Goal: Transaction & Acquisition: Purchase product/service

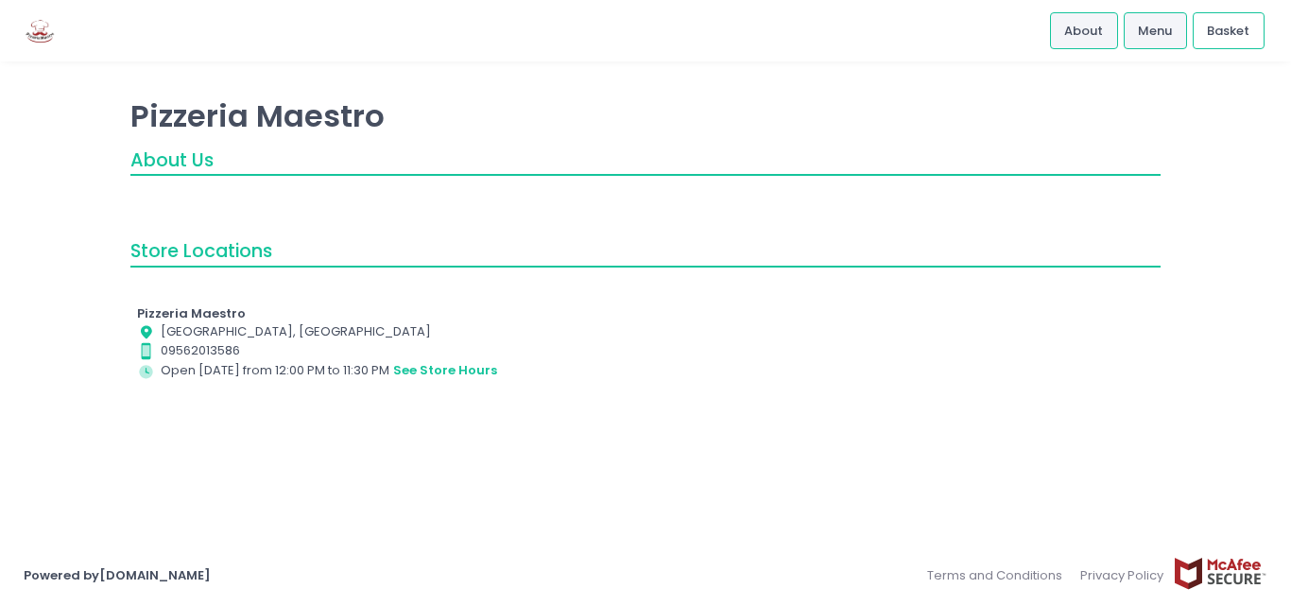
click at [1169, 42] on link "Menu" at bounding box center [1155, 30] width 63 height 36
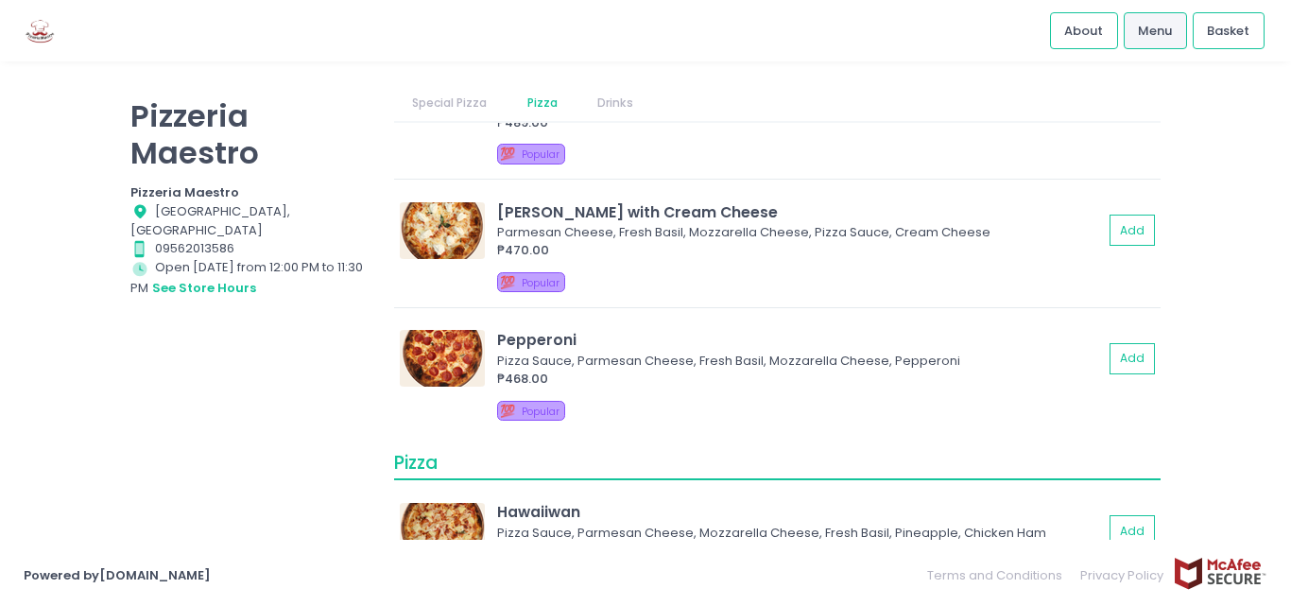
scroll to position [95, 0]
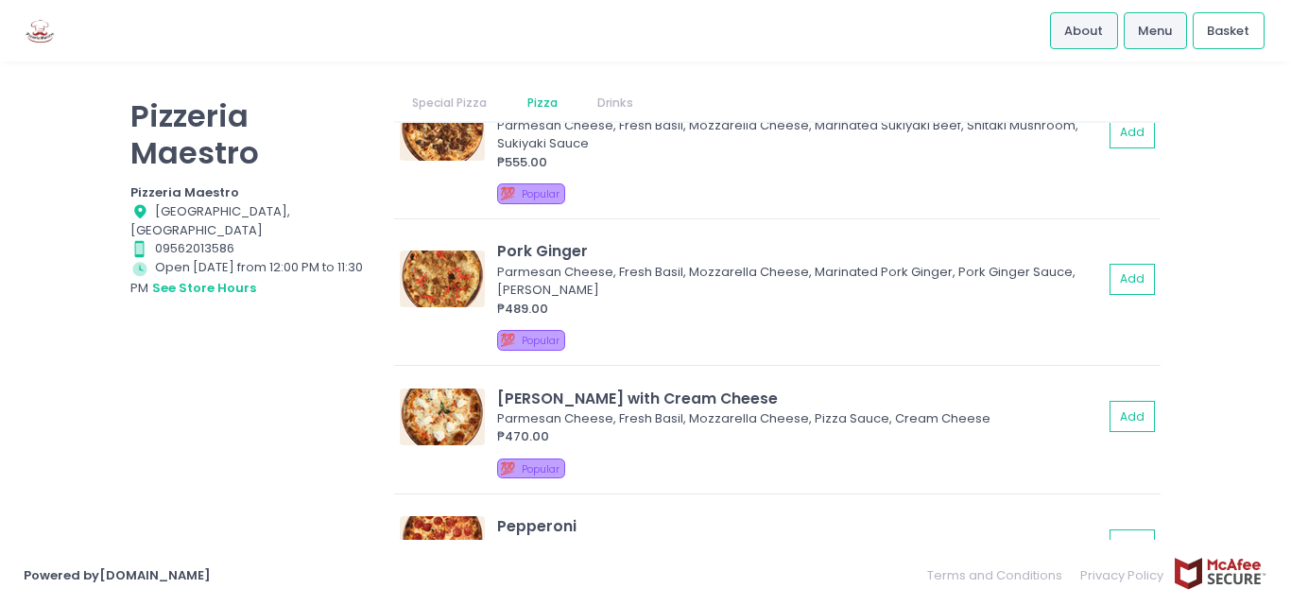
click at [1078, 38] on span "About" at bounding box center [1083, 31] width 39 height 19
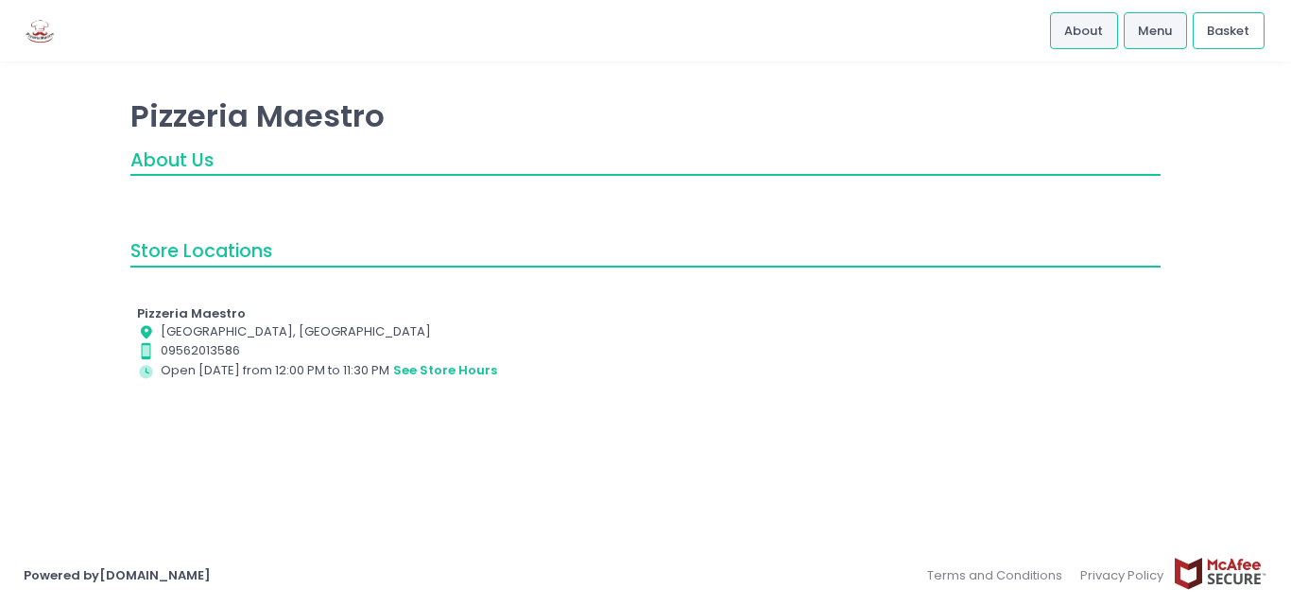
click at [1123, 33] on li "Menu" at bounding box center [1155, 30] width 69 height 61
click at [1134, 35] on link "Menu" at bounding box center [1155, 30] width 63 height 36
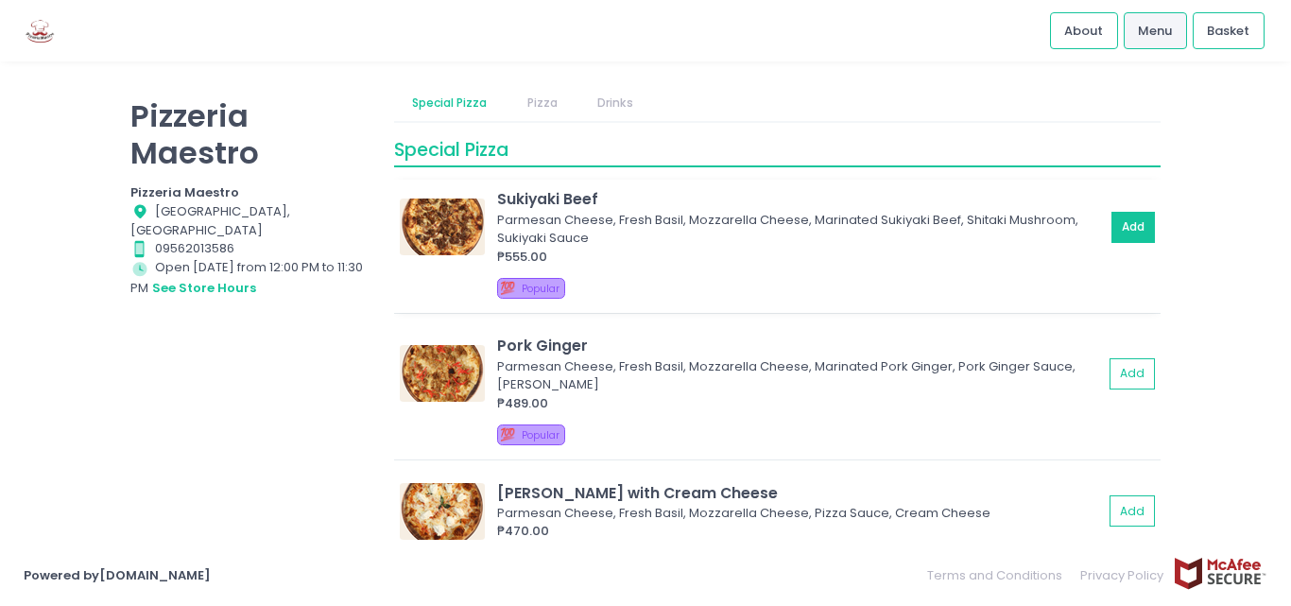
click at [1112, 227] on button "Add" at bounding box center [1133, 227] width 43 height 31
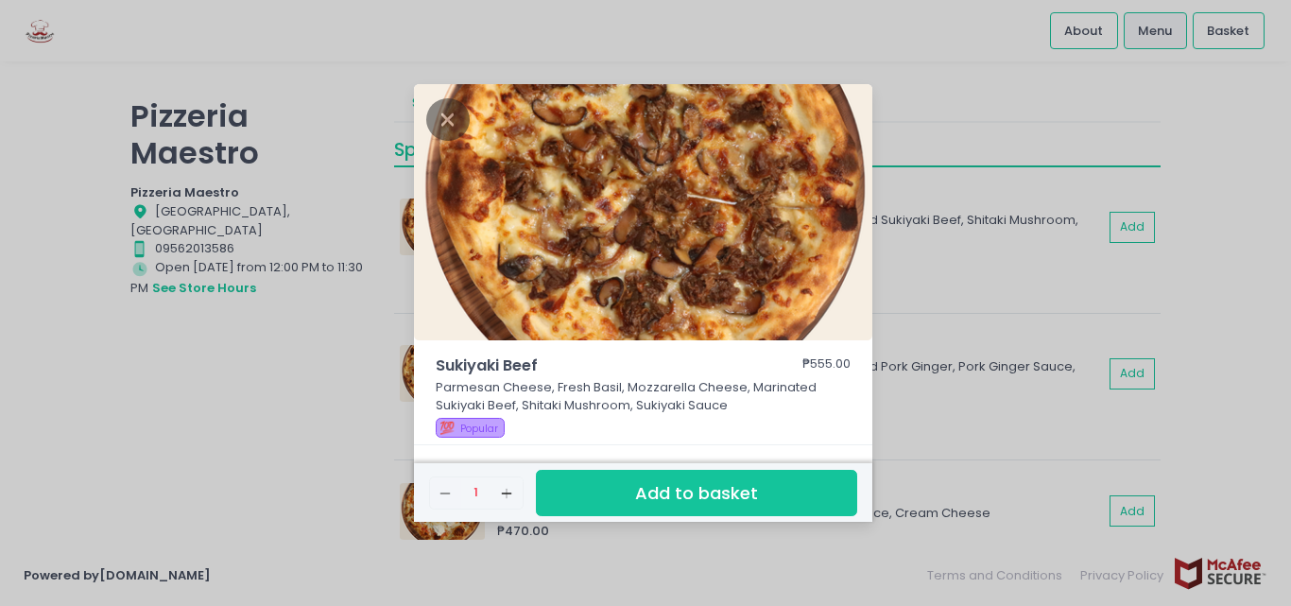
click at [684, 490] on button "Add to basket" at bounding box center [696, 493] width 321 height 46
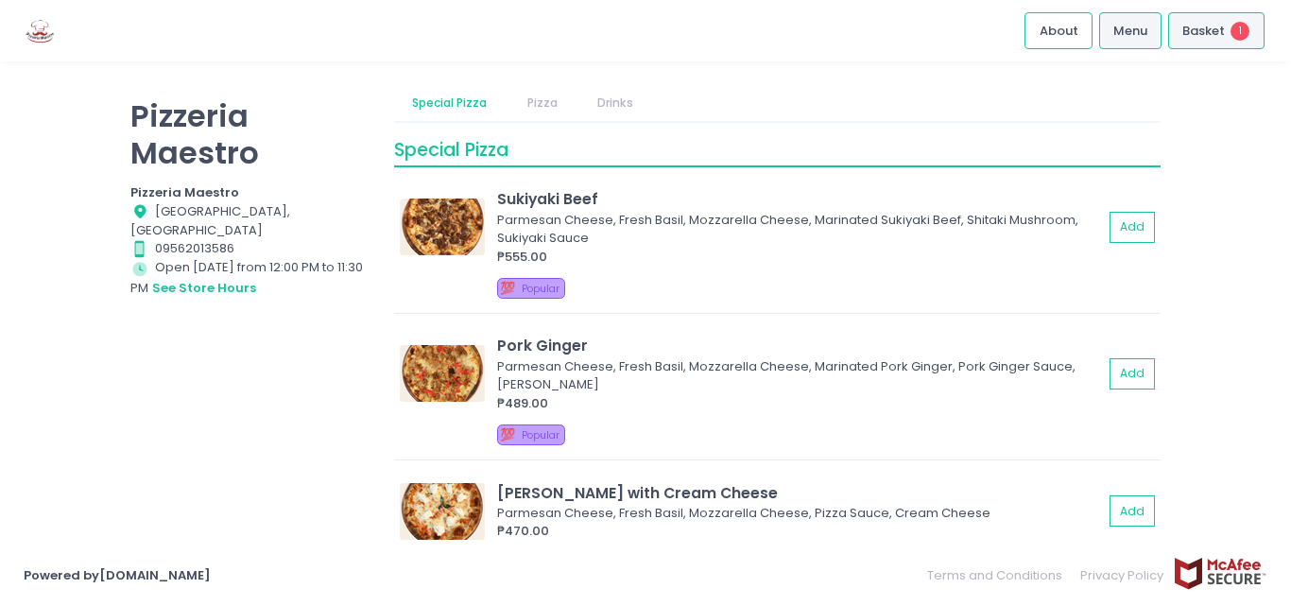
click at [1201, 51] on li "Basket 1" at bounding box center [1215, 30] width 103 height 61
click at [1202, 46] on div "Basket 1" at bounding box center [1216, 30] width 96 height 37
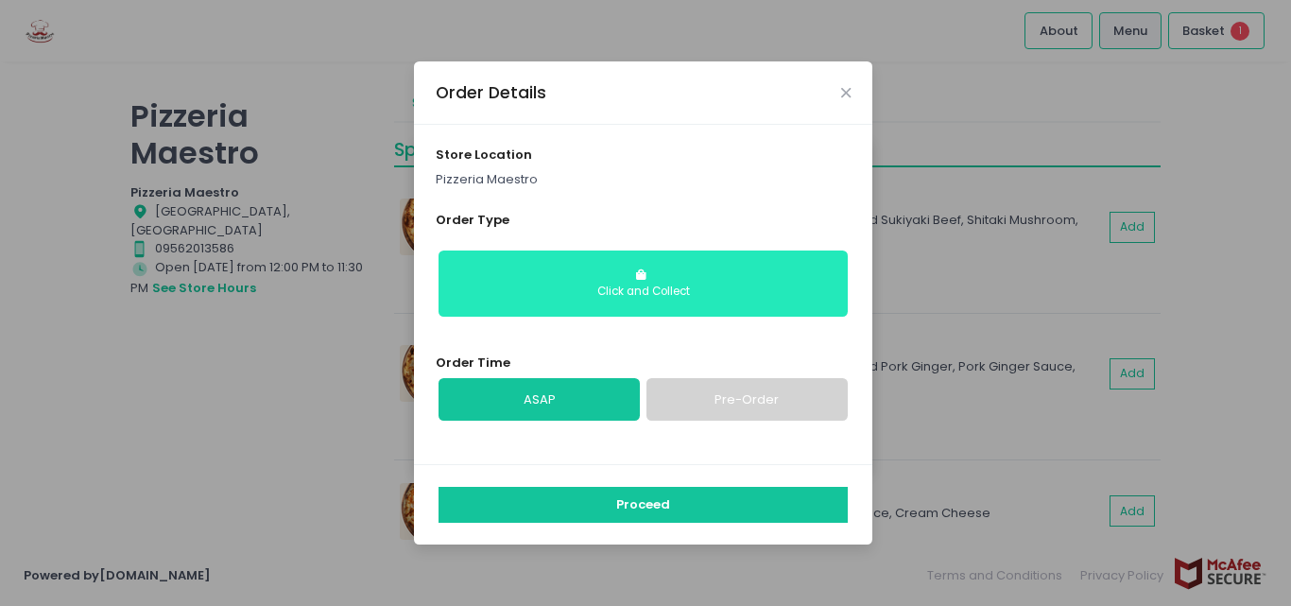
click at [681, 308] on button "Click and Collect" at bounding box center [643, 283] width 409 height 66
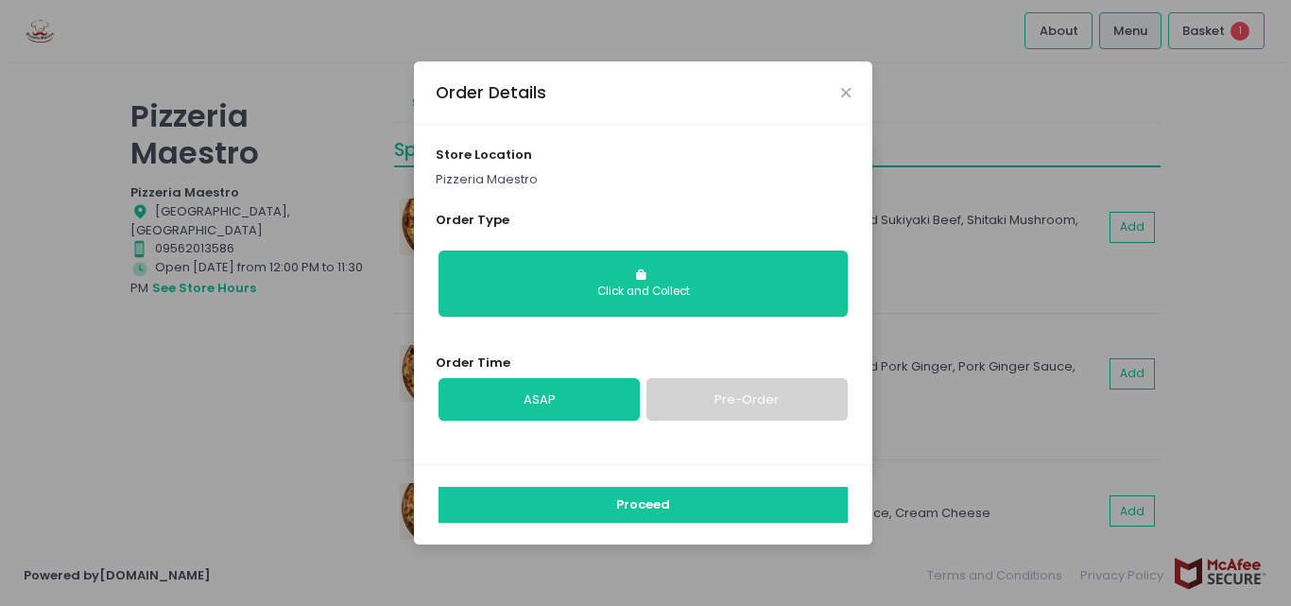
click at [555, 399] on link "ASAP" at bounding box center [539, 399] width 201 height 43
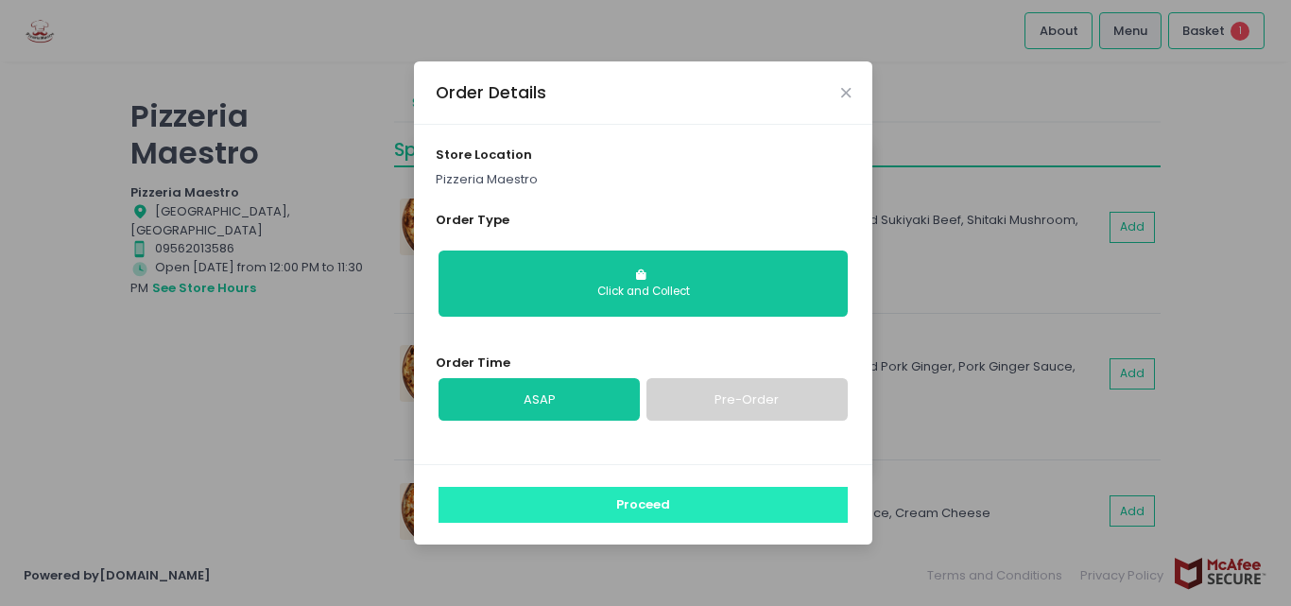
click at [623, 511] on button "Proceed" at bounding box center [643, 505] width 409 height 36
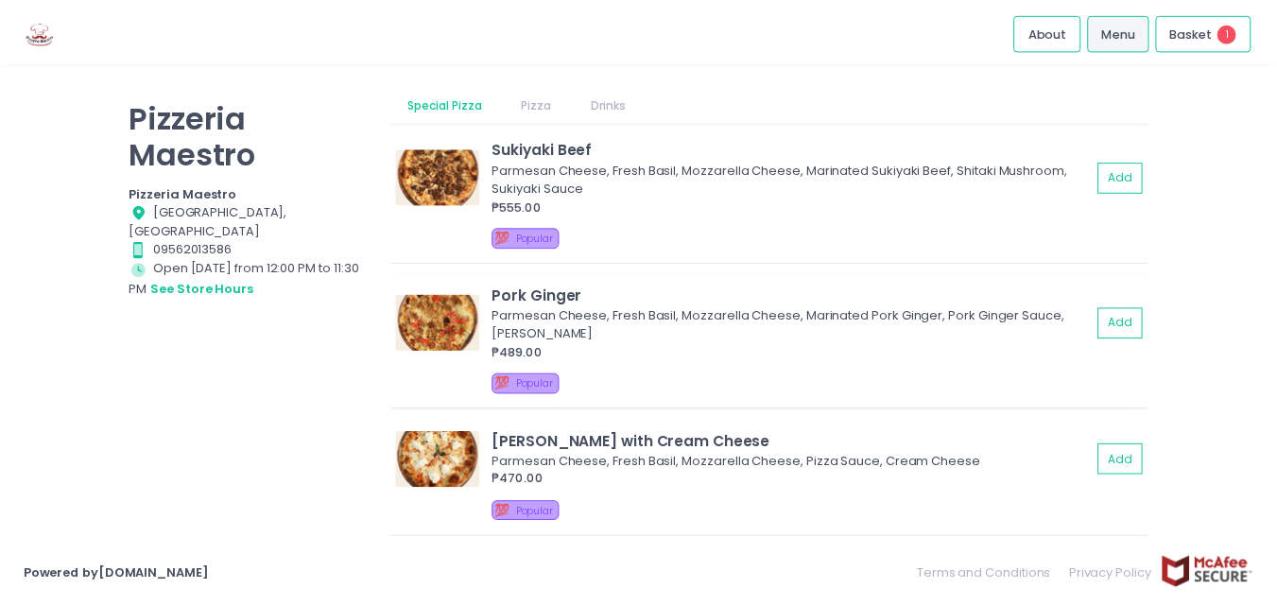
scroll to position [95, 0]
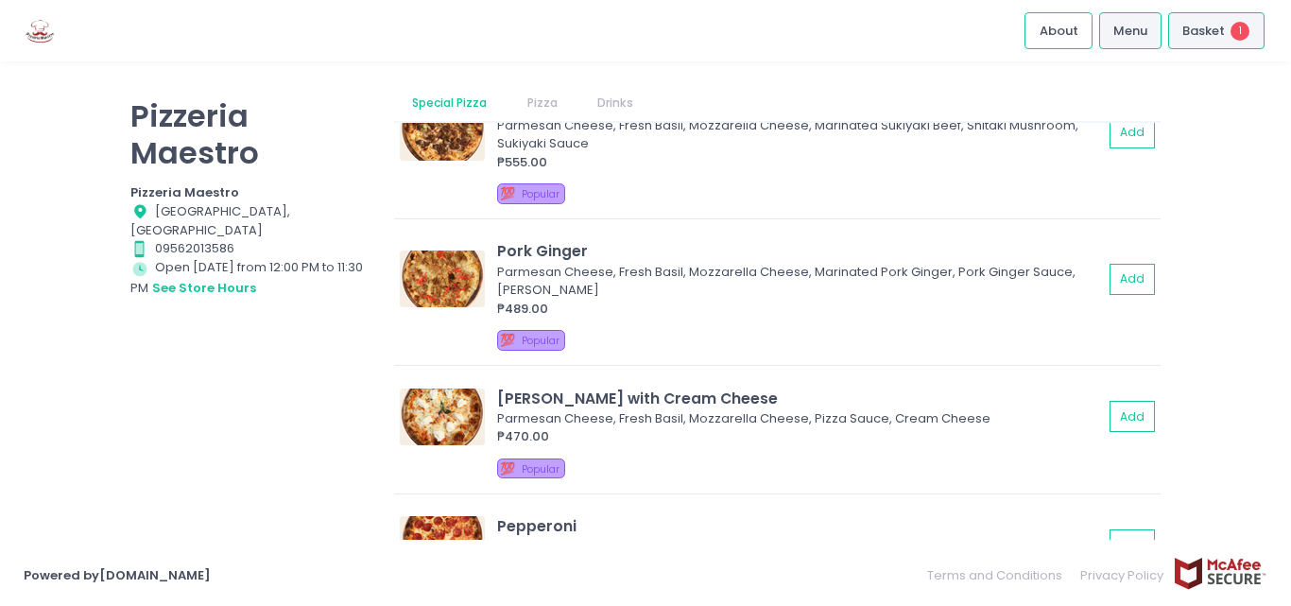
click at [1193, 14] on div "Basket 1" at bounding box center [1216, 30] width 96 height 37
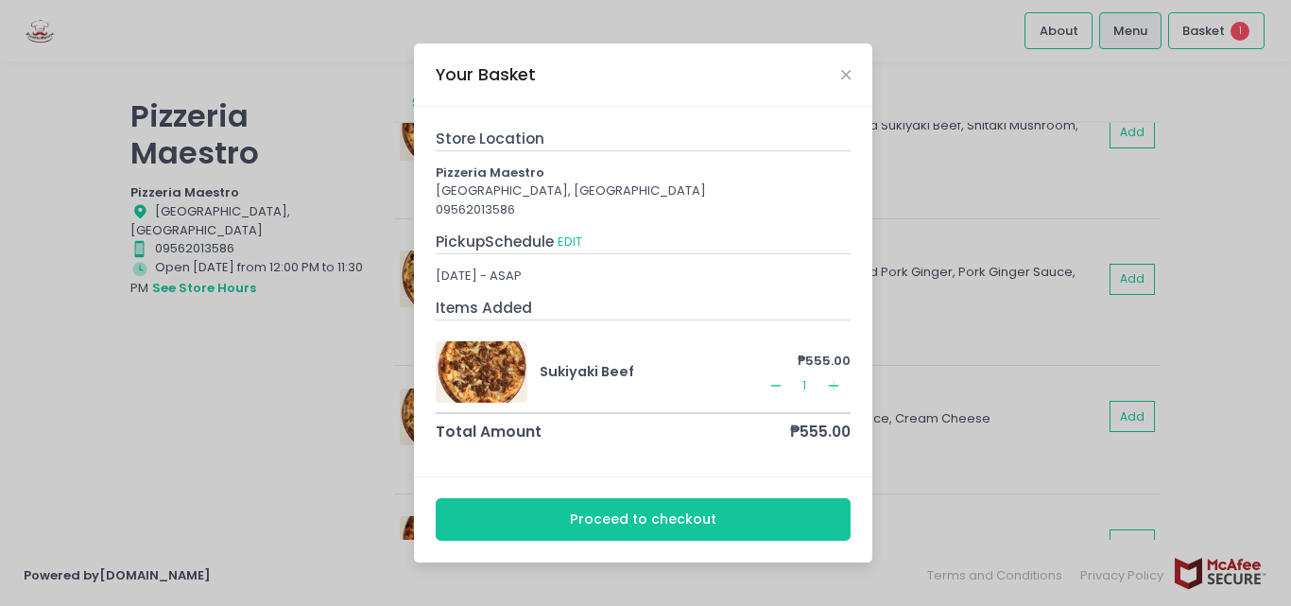
click at [674, 526] on button "Proceed to checkout" at bounding box center [644, 519] width 416 height 43
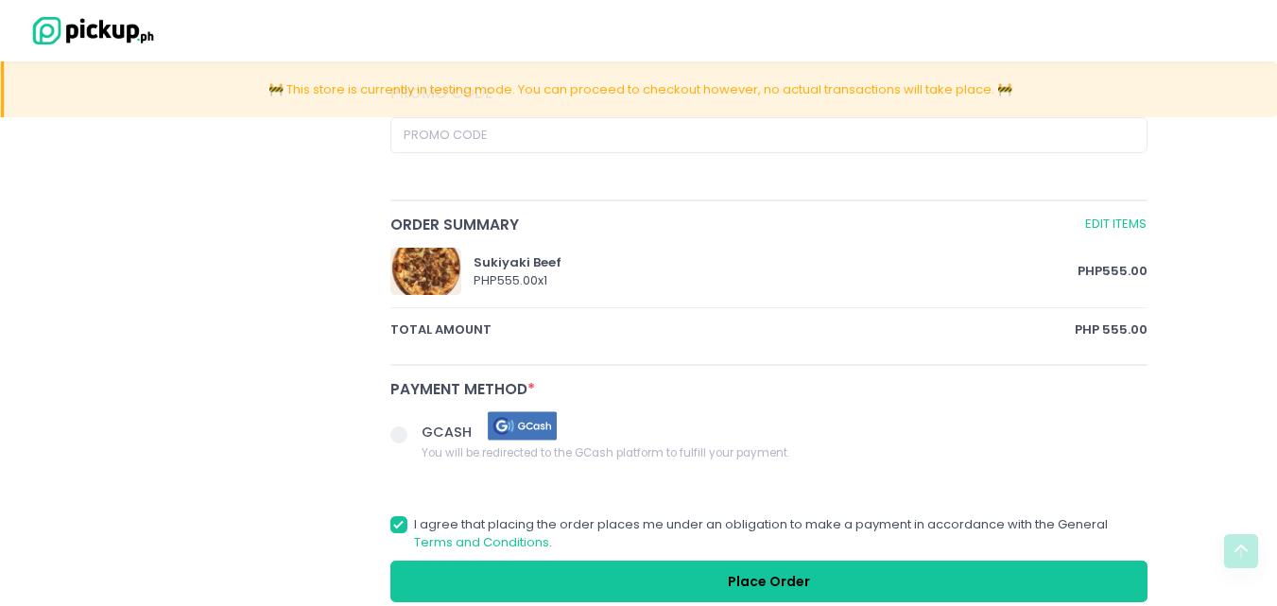
scroll to position [851, 0]
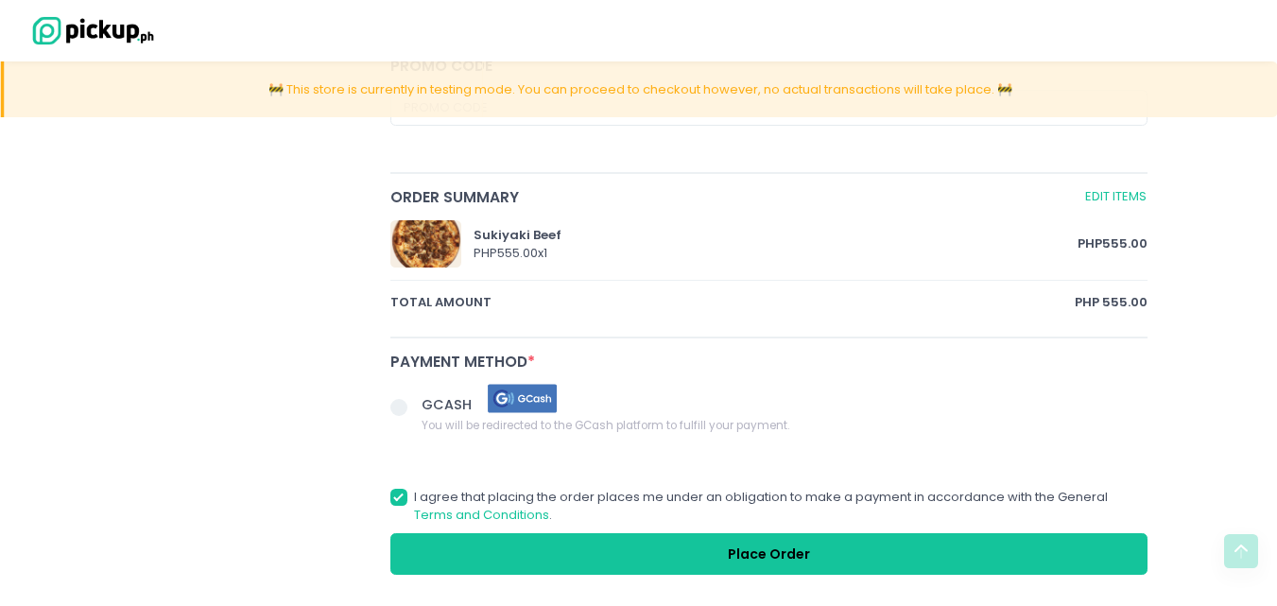
click at [412, 420] on span at bounding box center [406, 408] width 32 height 26
click at [414, 410] on input "GCASH You will be redirected to the GCash platform to fulfill your payment." at bounding box center [420, 404] width 12 height 12
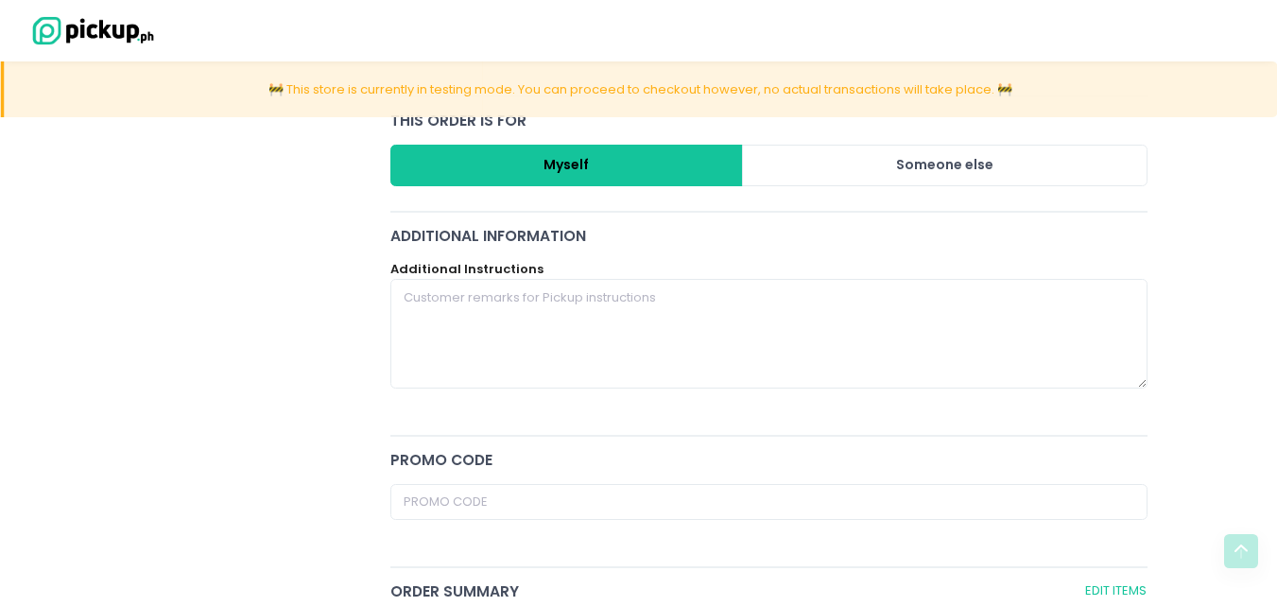
scroll to position [551, 0]
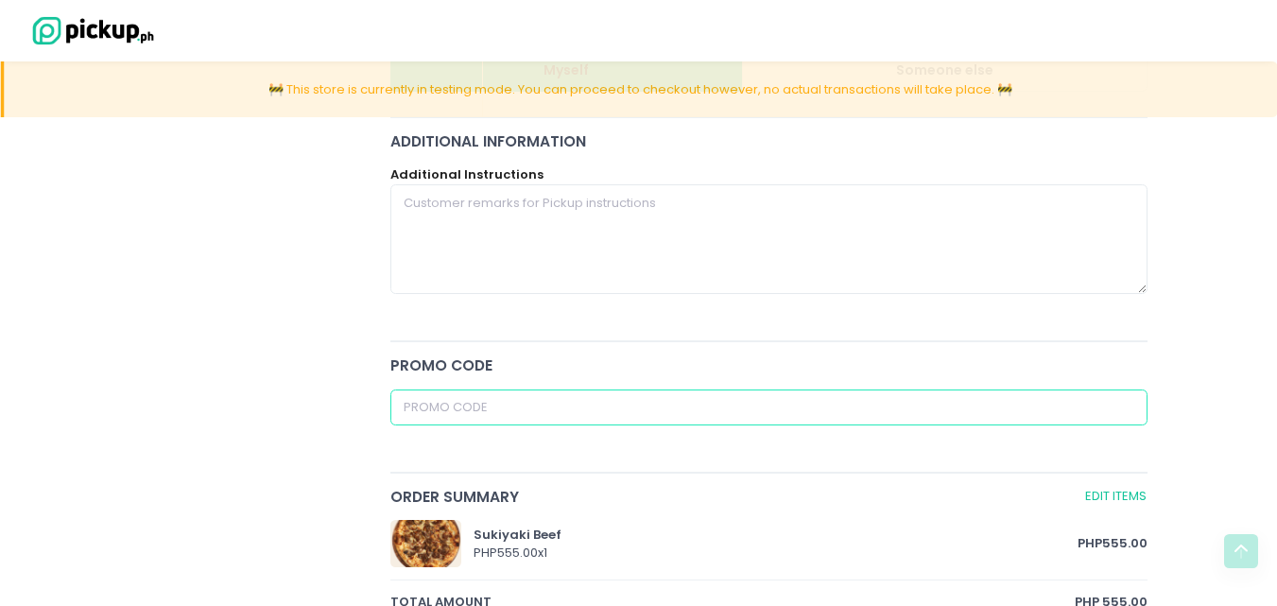
click at [737, 396] on input "text" at bounding box center [769, 407] width 758 height 36
drag, startPoint x: 454, startPoint y: 400, endPoint x: 325, endPoint y: 407, distance: 128.8
click at [453, 401] on input "text" at bounding box center [769, 407] width 758 height 36
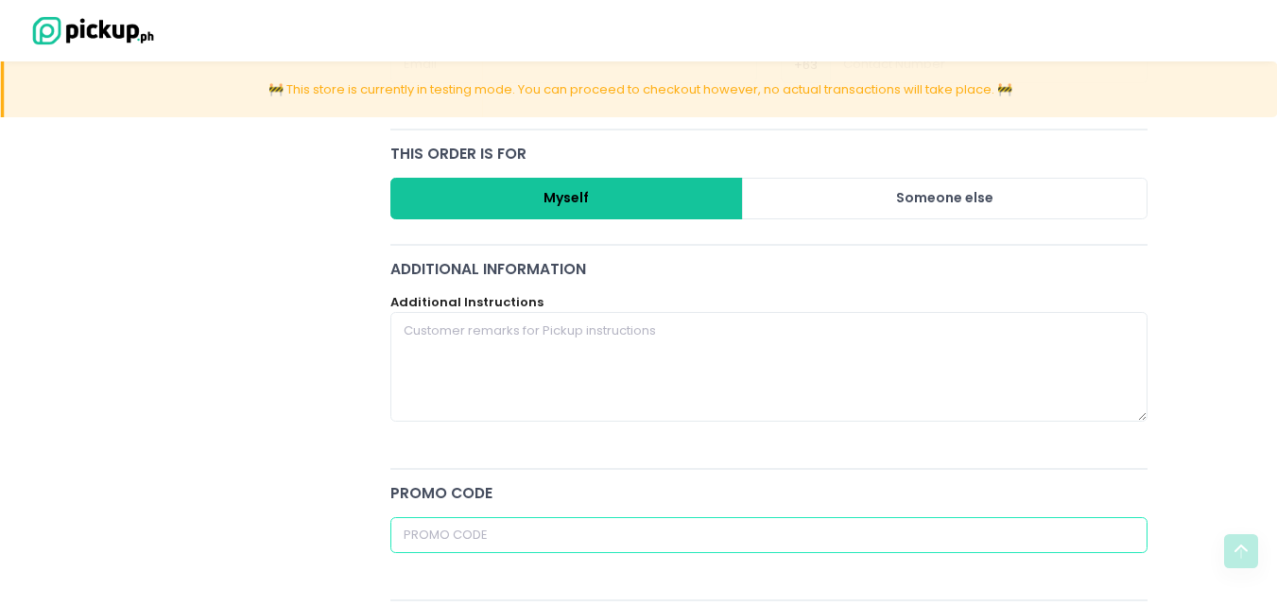
scroll to position [457, 0]
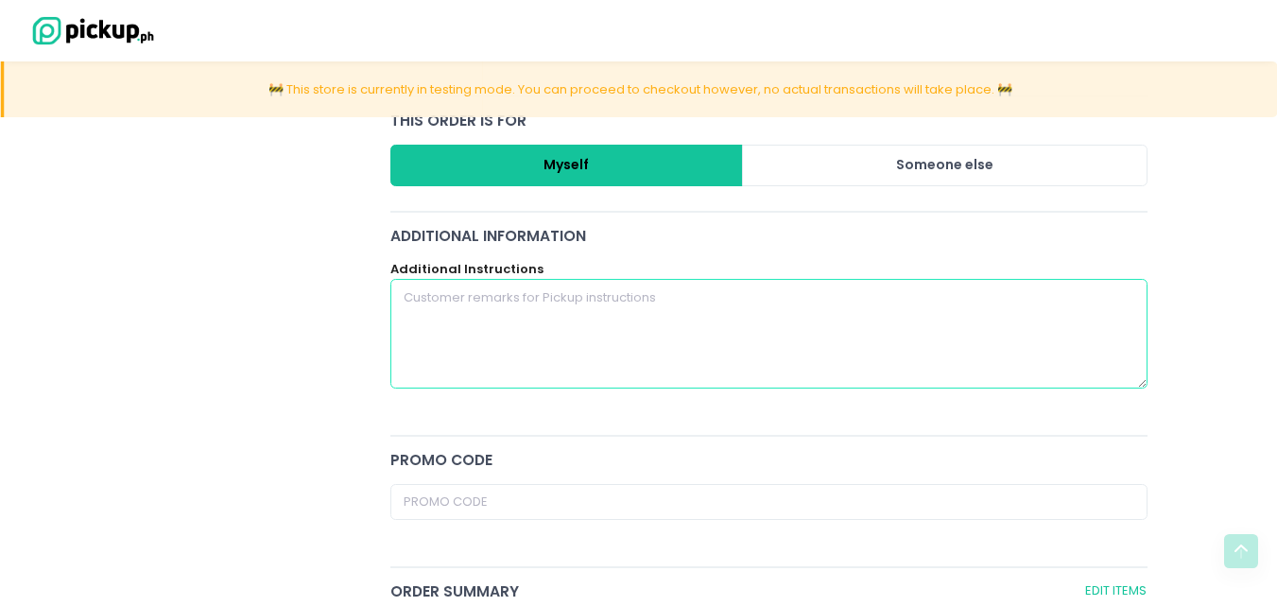
click at [526, 359] on textarea at bounding box center [769, 334] width 758 height 110
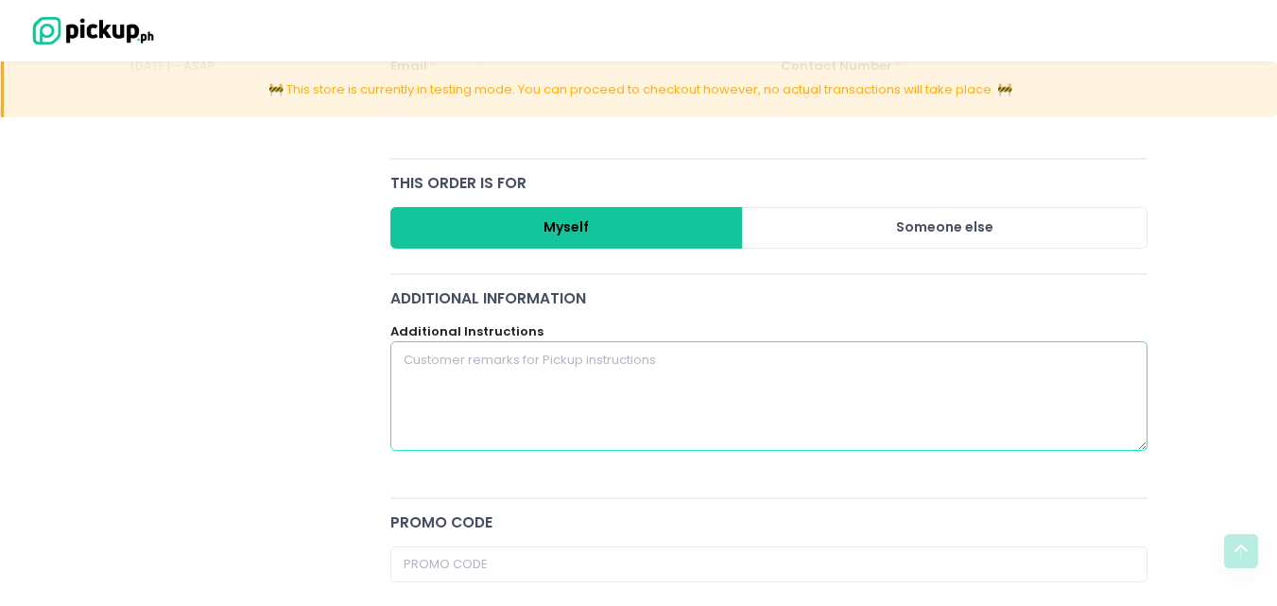
scroll to position [362, 0]
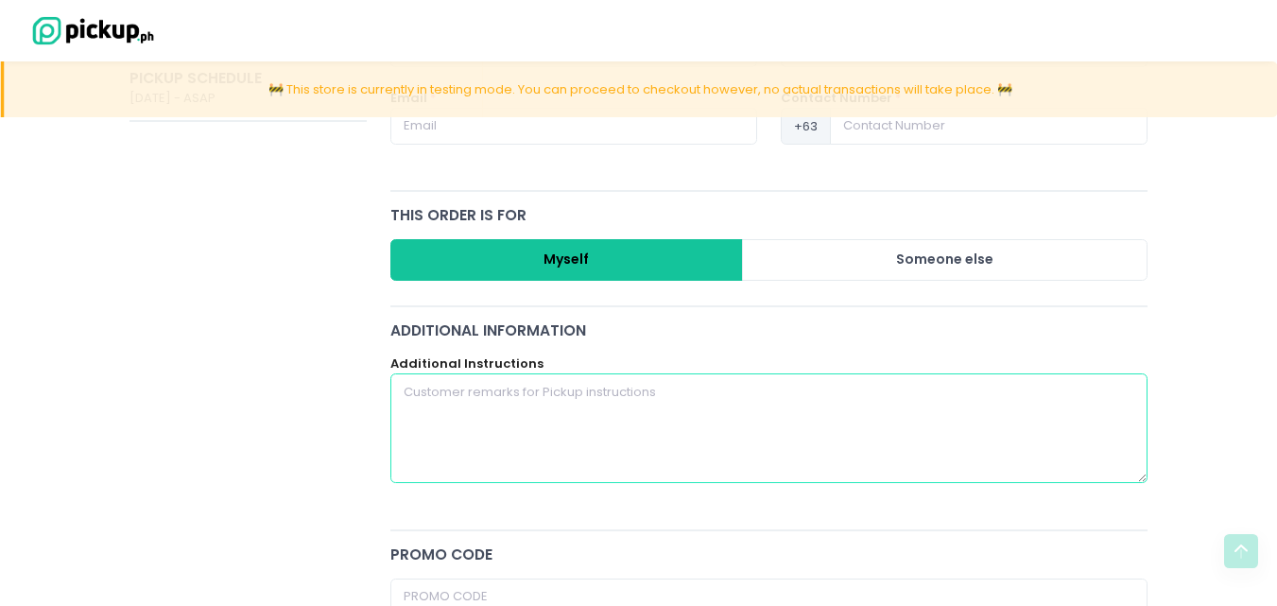
click at [489, 409] on textarea at bounding box center [769, 428] width 758 height 110
click at [536, 415] on textarea at bounding box center [769, 428] width 758 height 110
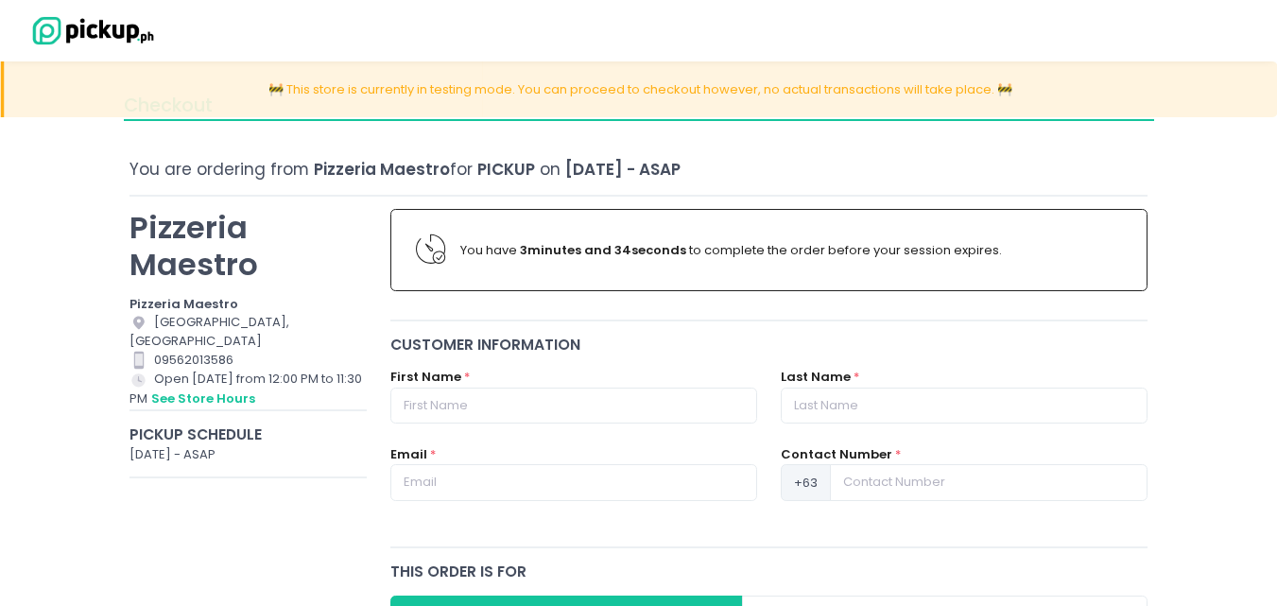
scroll to position [0, 0]
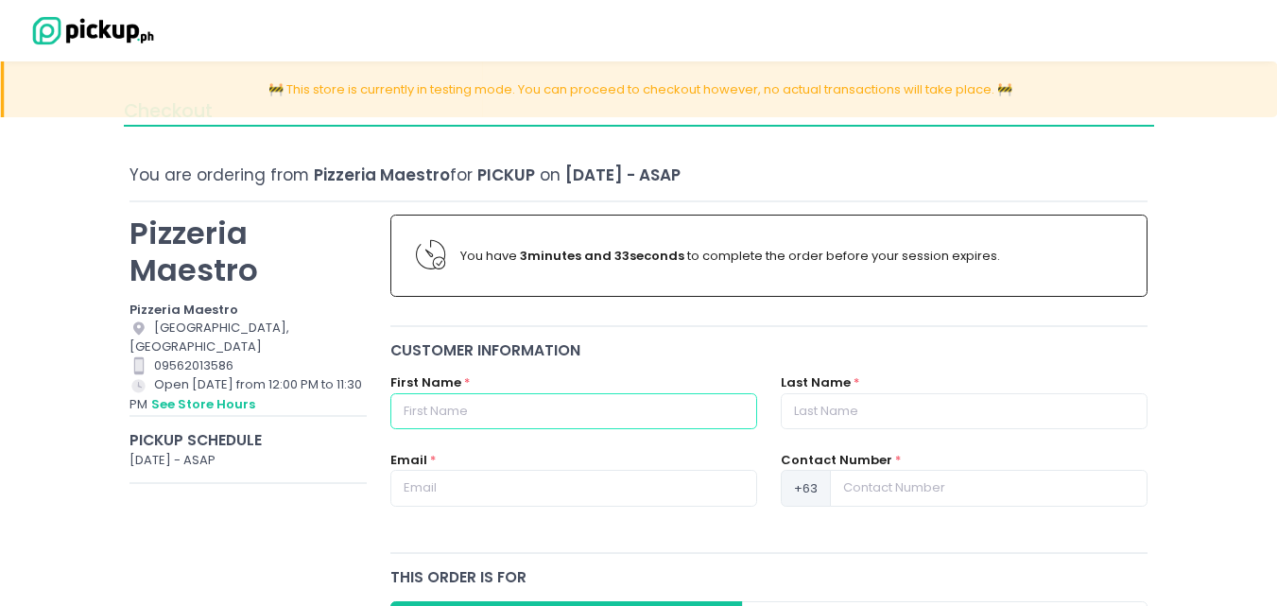
click at [546, 410] on input "text" at bounding box center [573, 411] width 367 height 36
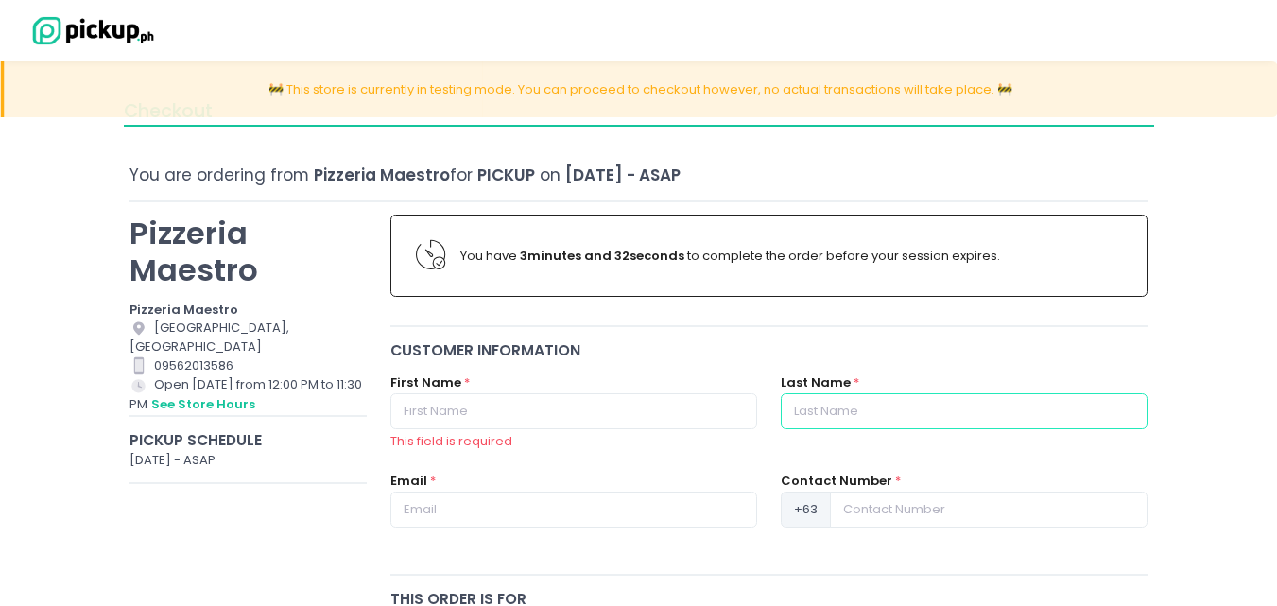
click at [820, 428] on input "text" at bounding box center [964, 411] width 367 height 36
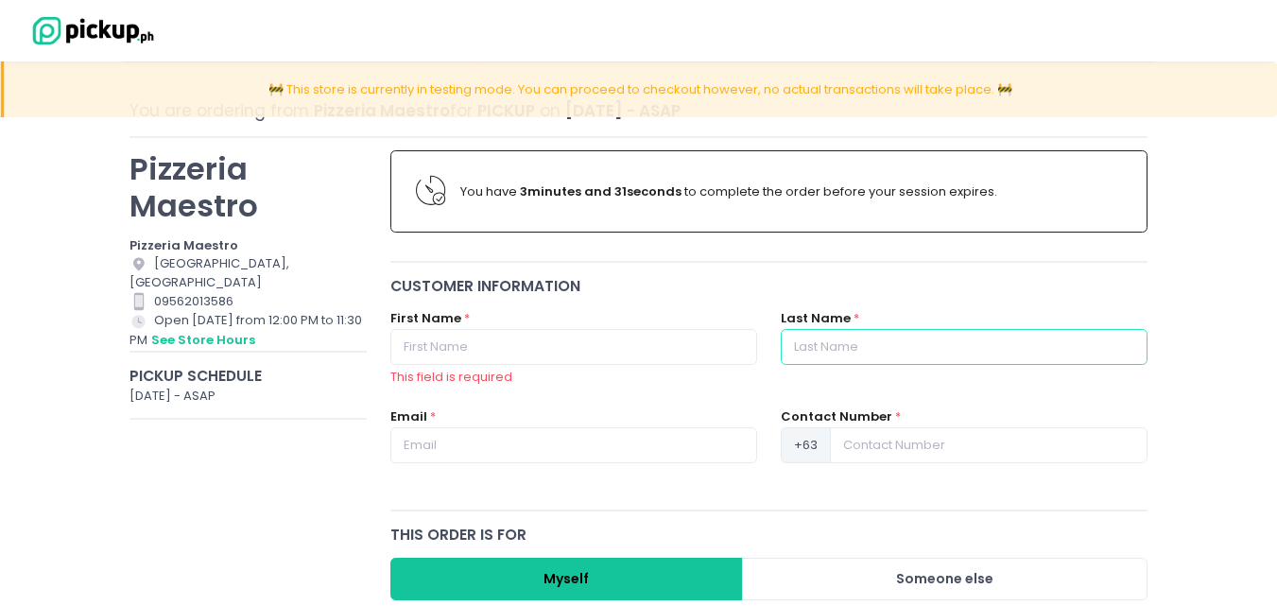
scroll to position [95, 0]
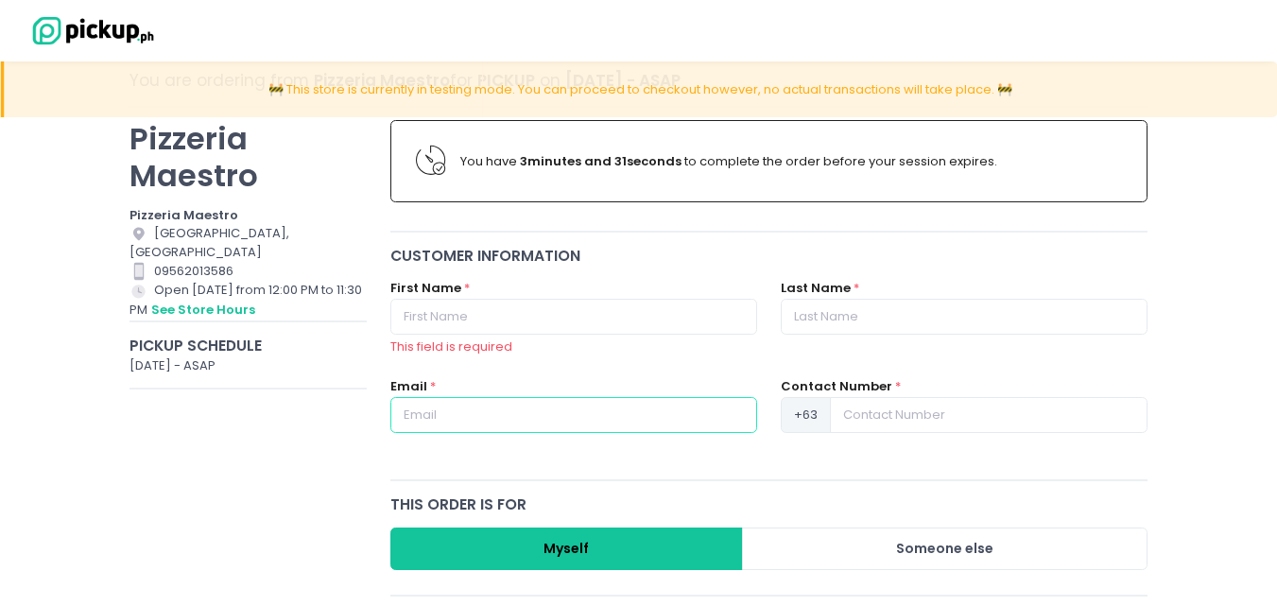
click at [424, 403] on input "text" at bounding box center [573, 415] width 367 height 36
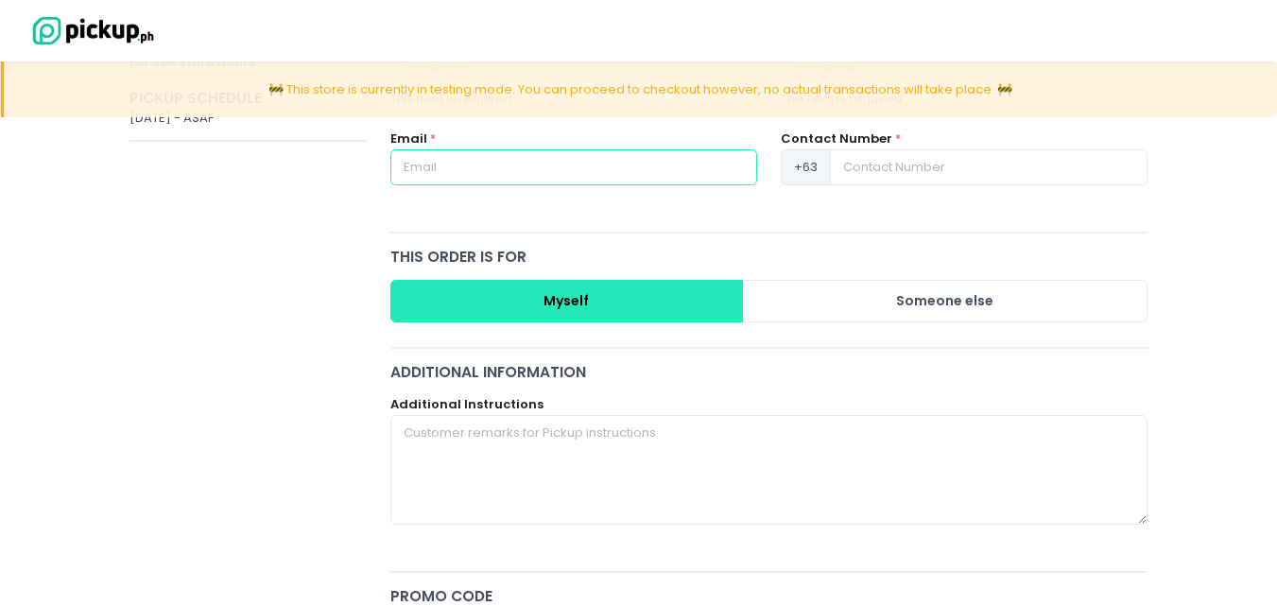
scroll to position [378, 0]
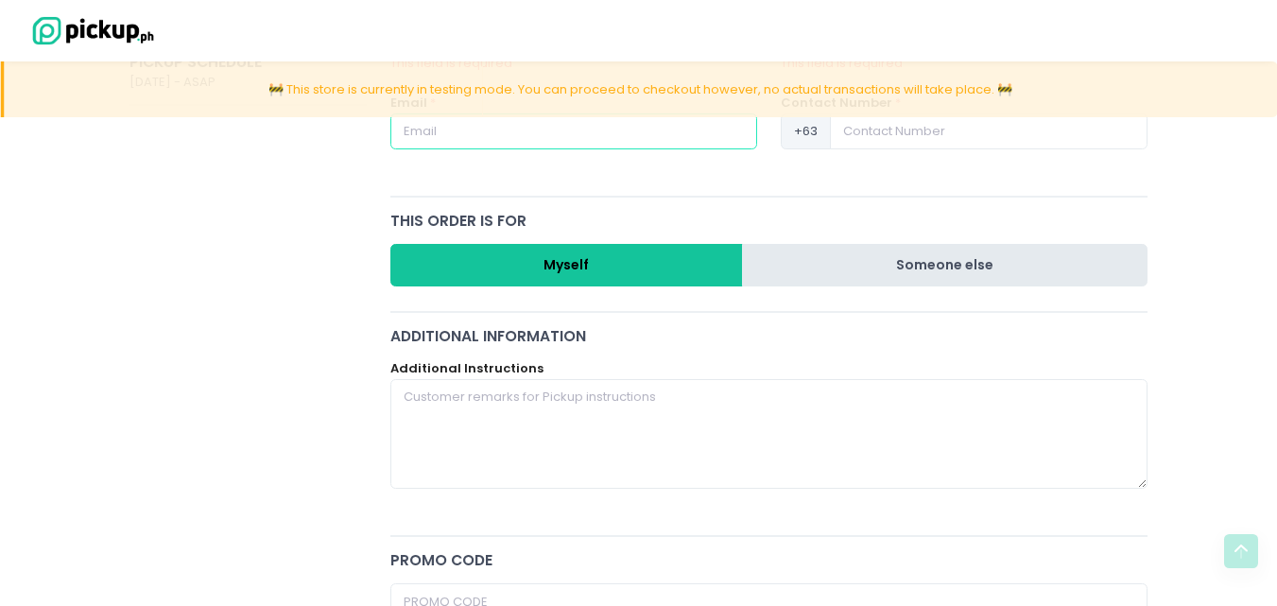
click at [973, 265] on button "Someone else" at bounding box center [944, 265] width 405 height 43
radio input "true"
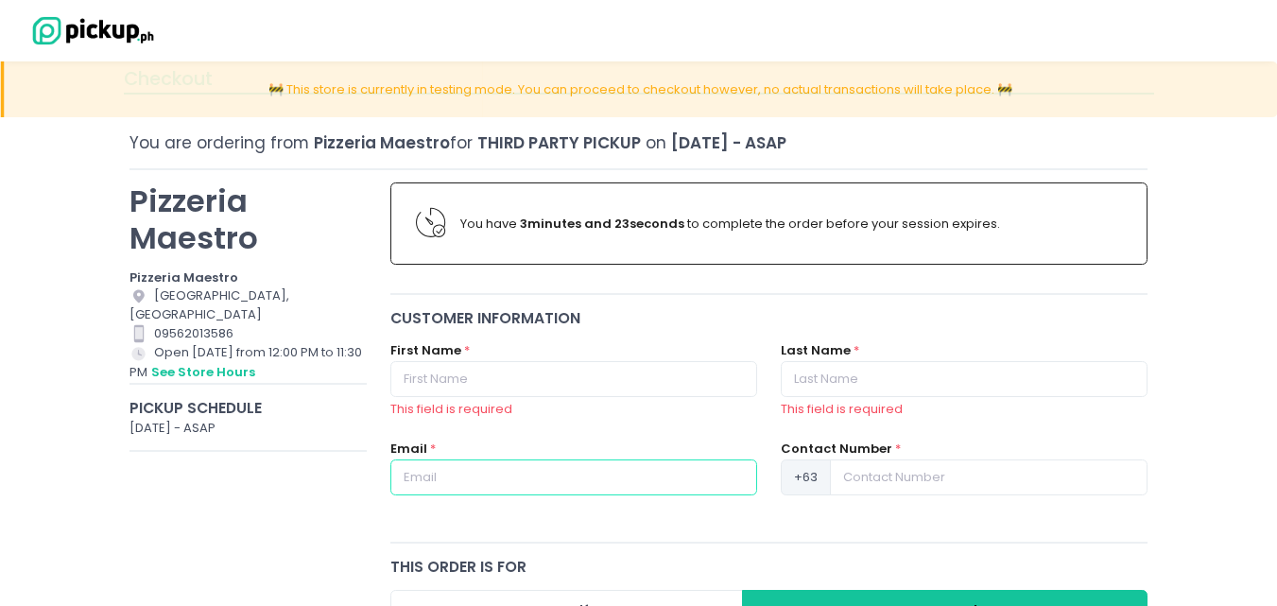
scroll to position [0, 0]
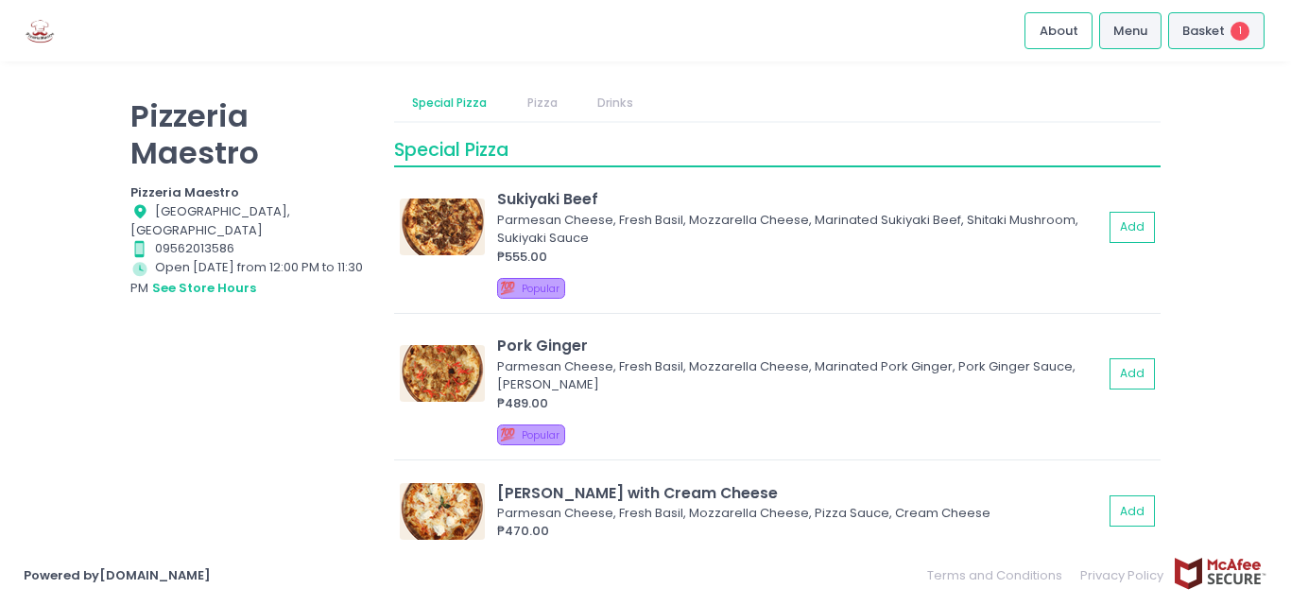
click at [1200, 42] on div "Basket 1" at bounding box center [1216, 30] width 96 height 37
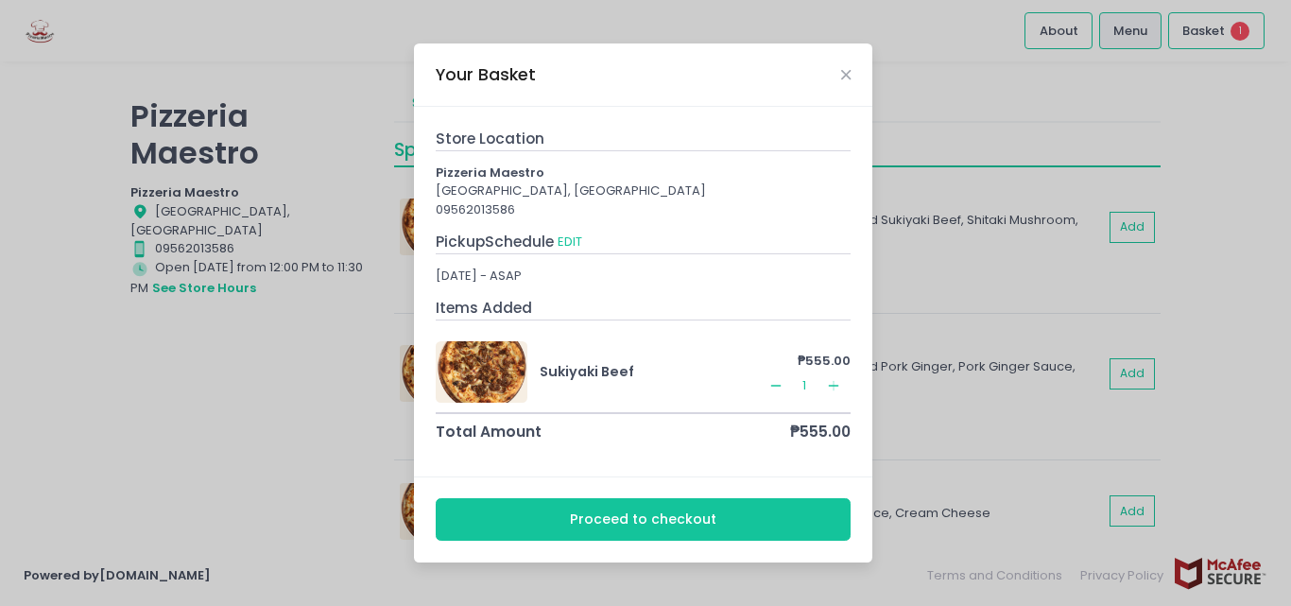
click at [727, 519] on button "Proceed to checkout" at bounding box center [644, 519] width 416 height 43
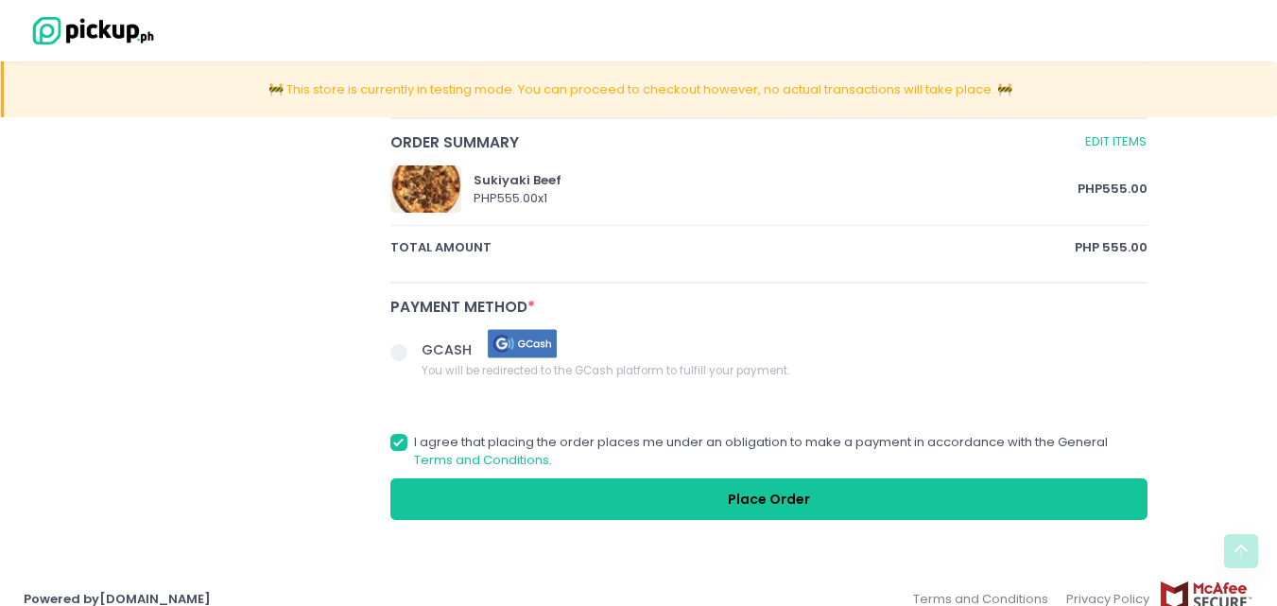
scroll to position [929, 0]
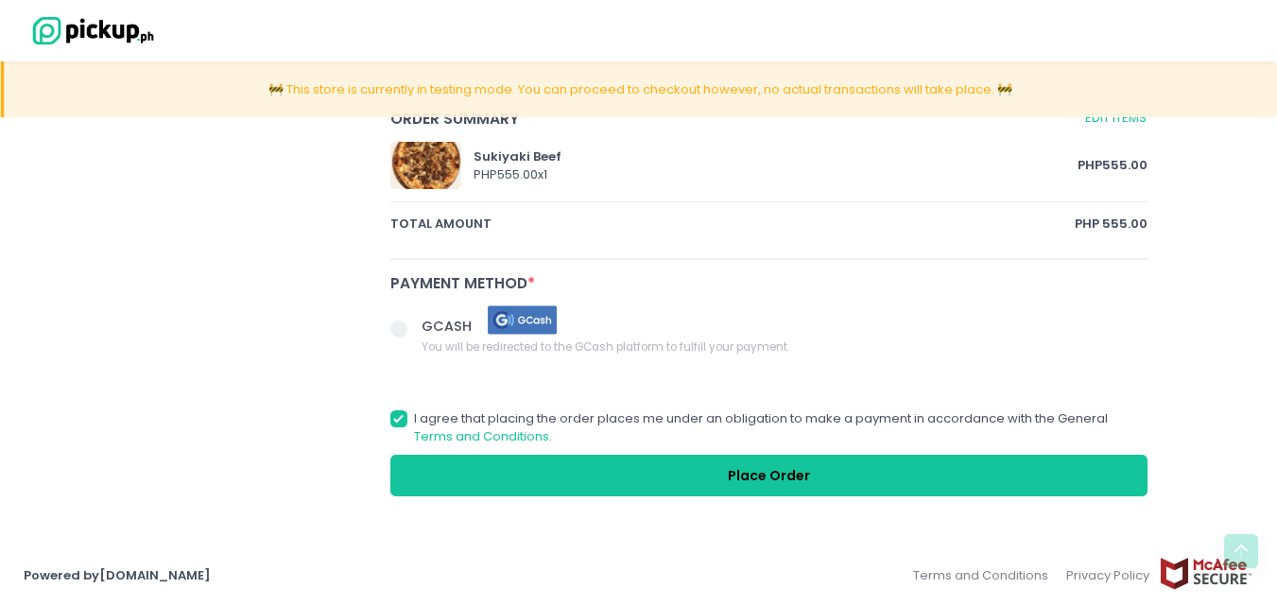
click at [397, 339] on span at bounding box center [406, 330] width 32 height 26
click at [414, 332] on input "GCASH You will be redirected to the GCash platform to fulfill your payment." at bounding box center [420, 325] width 12 height 12
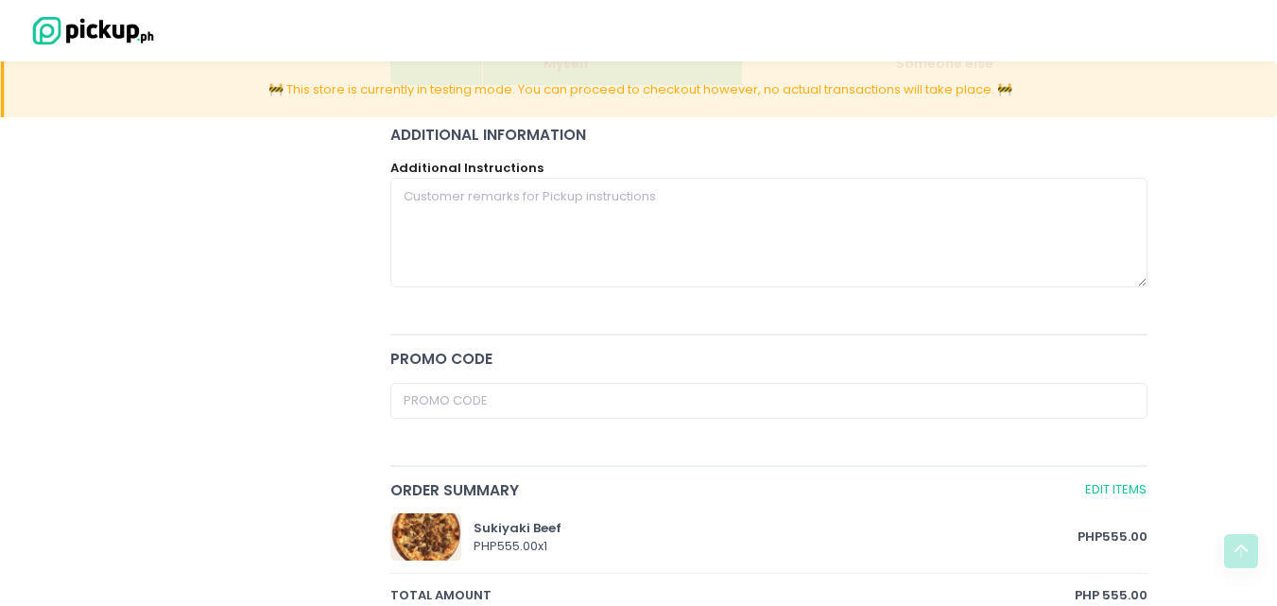
scroll to position [551, 0]
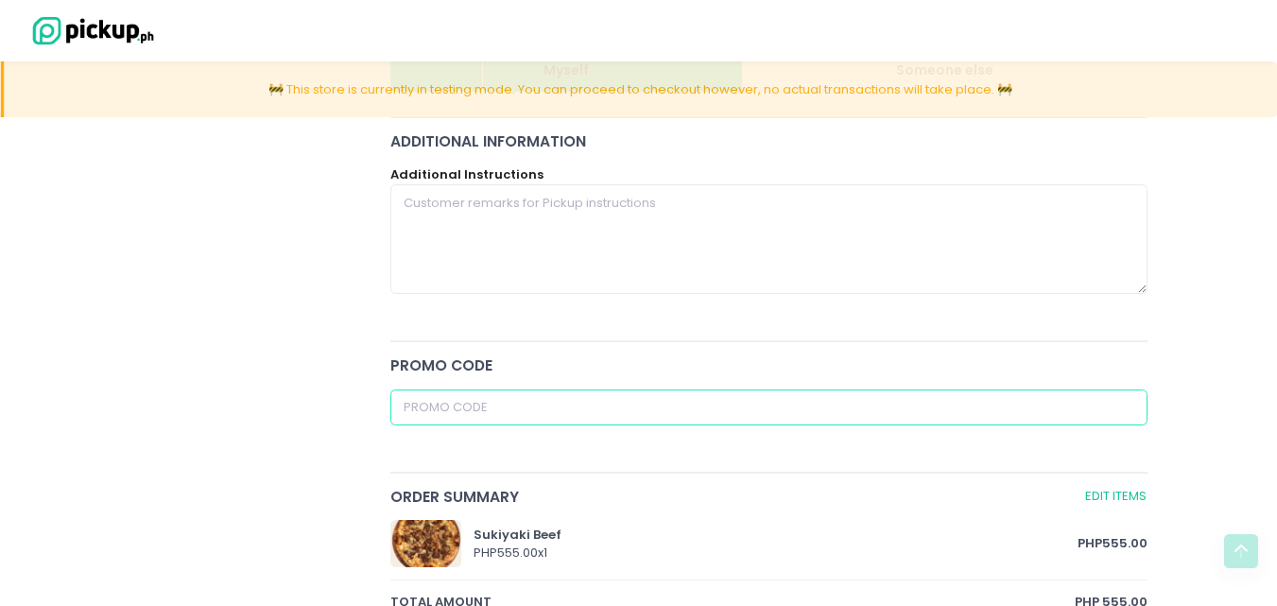
click at [424, 409] on input "text" at bounding box center [769, 407] width 758 height 36
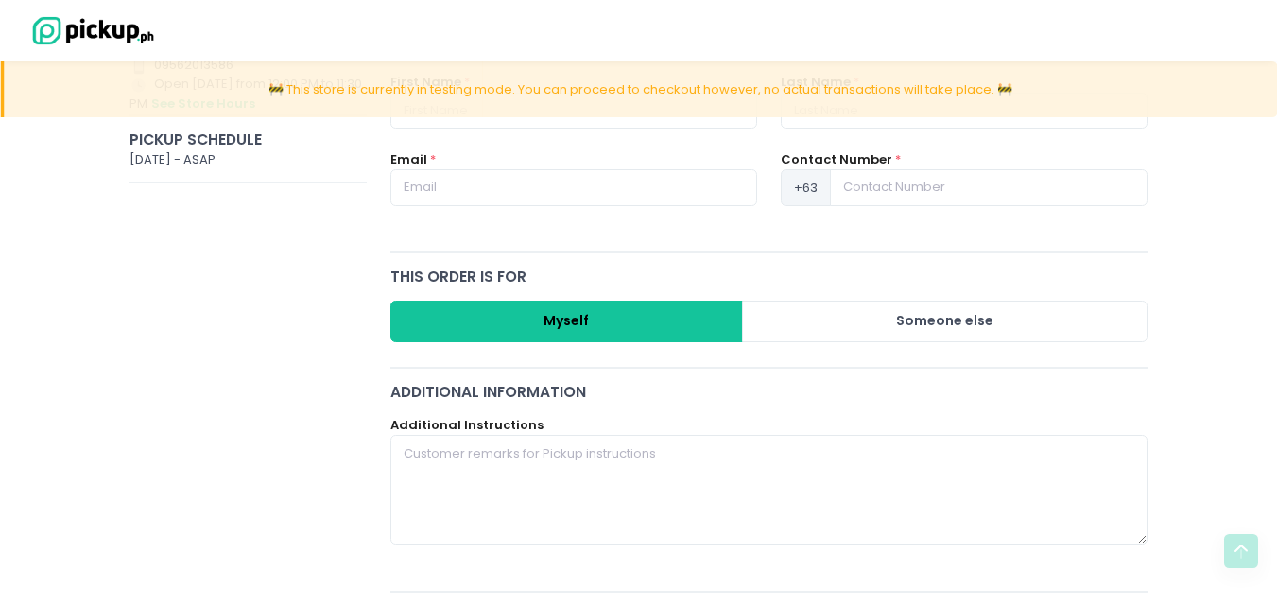
scroll to position [267, 0]
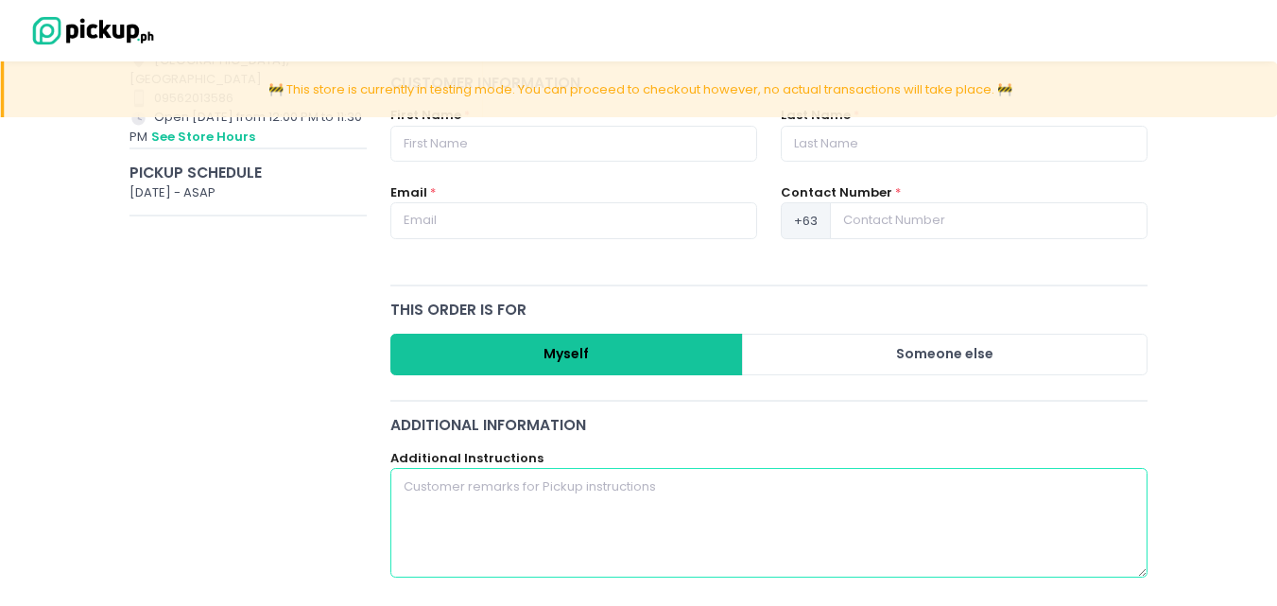
click at [883, 480] on textarea at bounding box center [769, 523] width 758 height 110
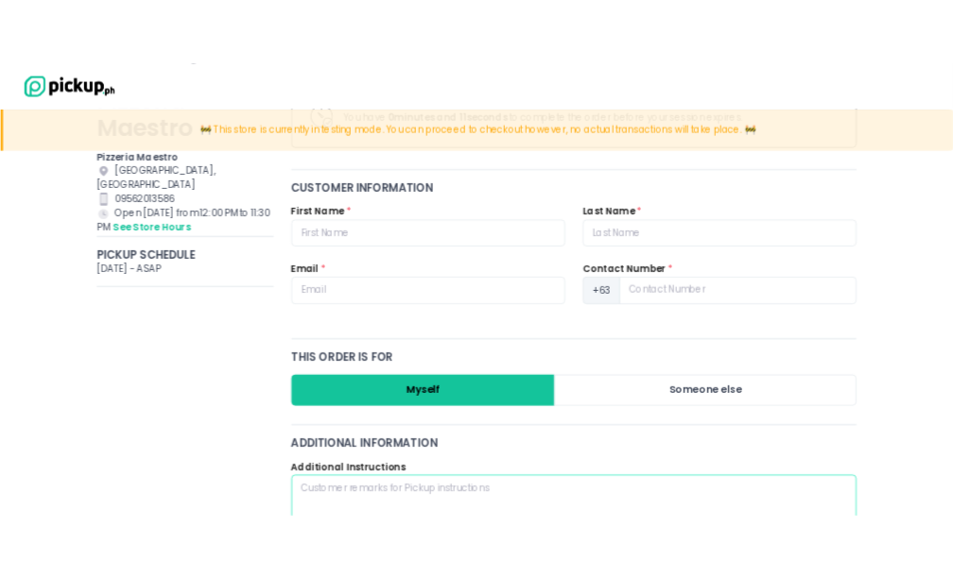
scroll to position [0, 0]
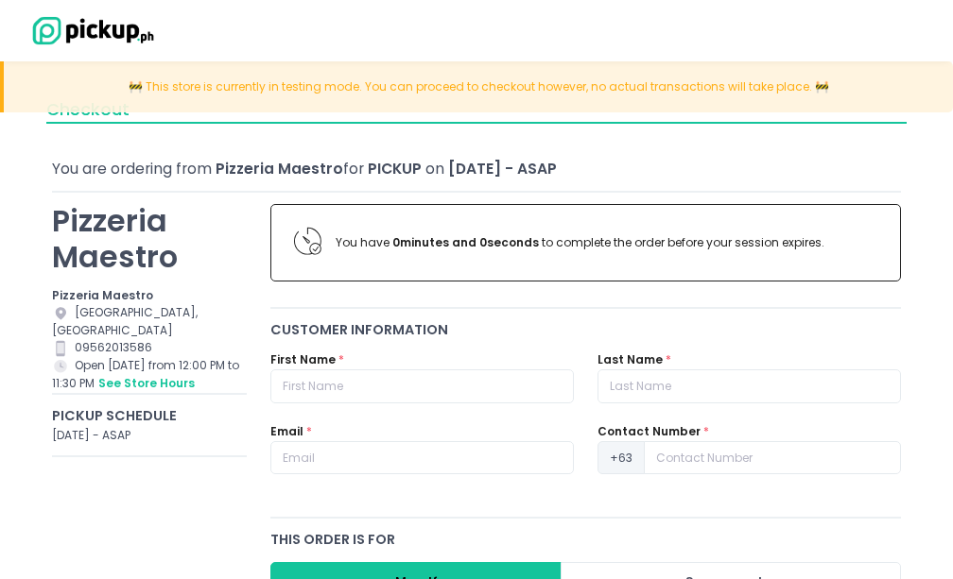
radio input "true"
